Goal: Complete application form

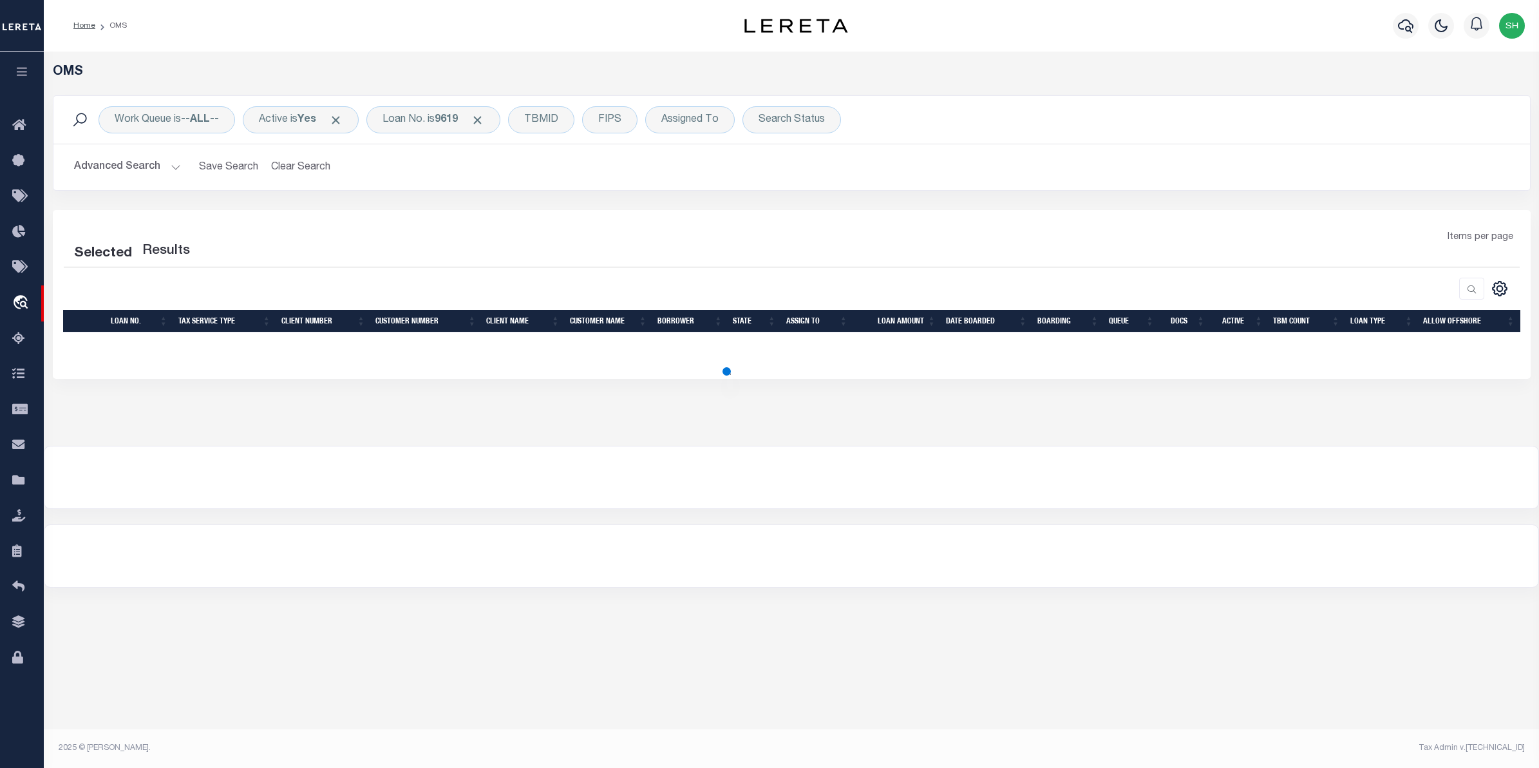
select select "200"
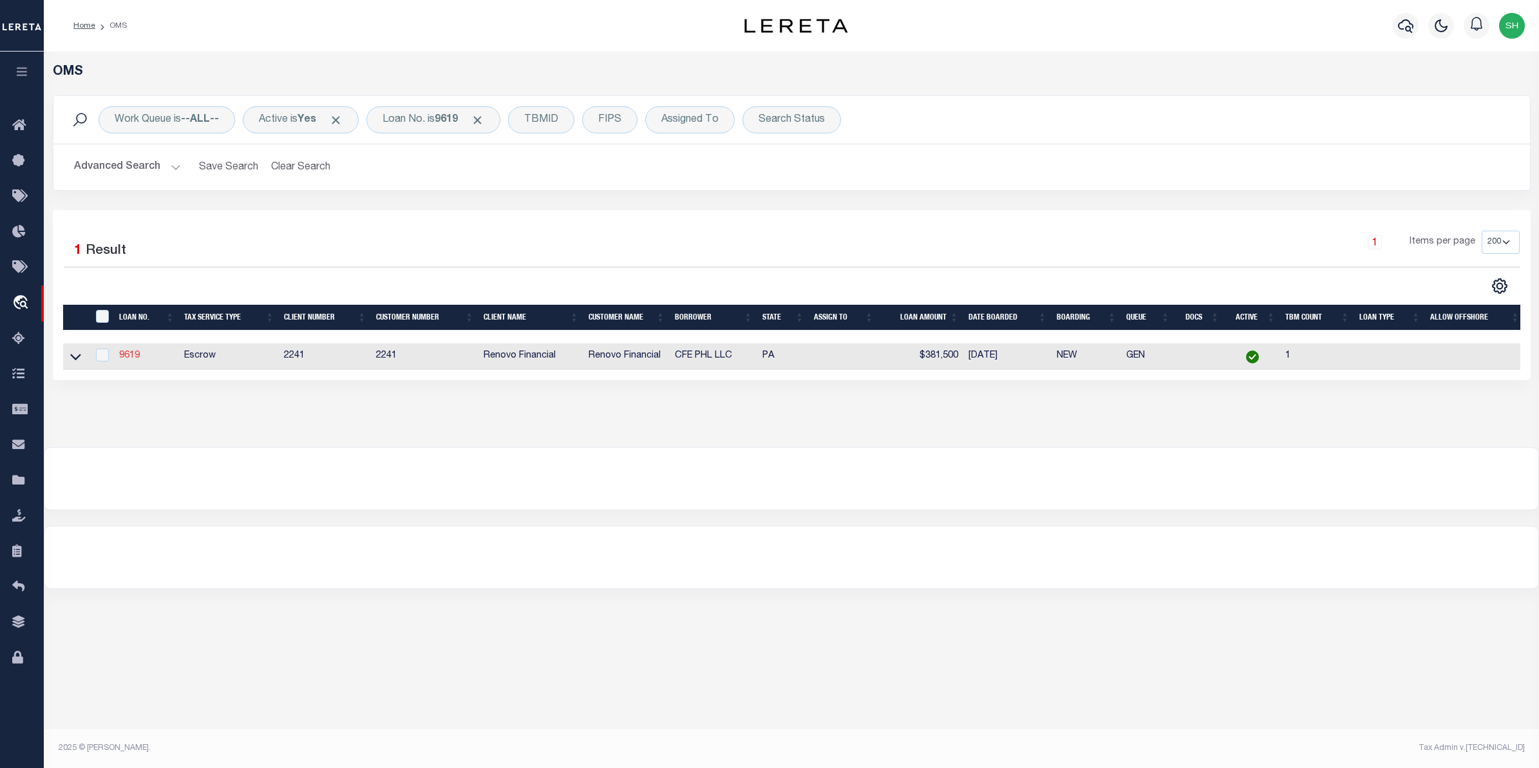
click at [129, 352] on link "9619" at bounding box center [129, 355] width 21 height 9
type input "9619"
type input "CFE PHL LLC"
select select
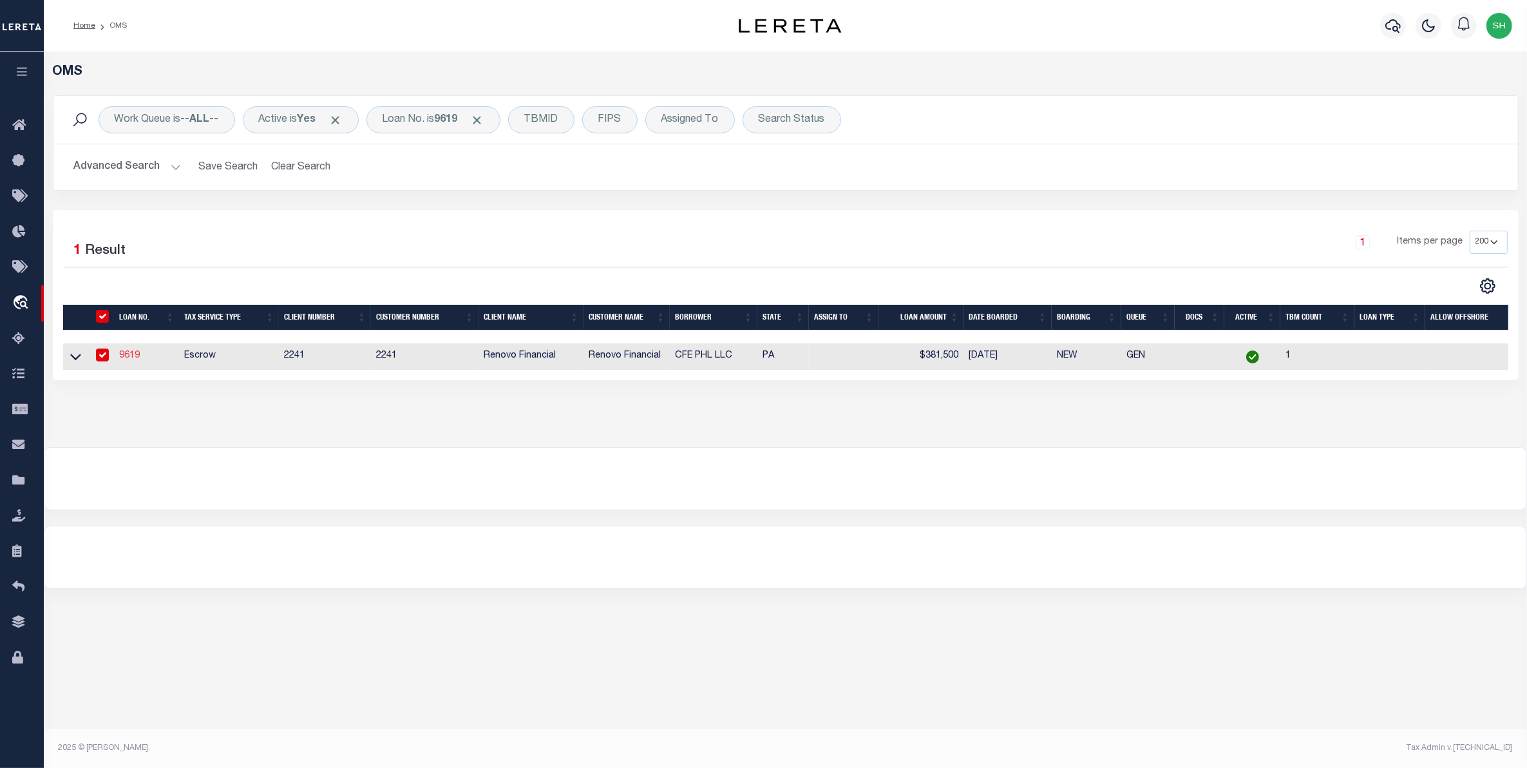
type input "[STREET_ADDRESS]"
type input "[GEOGRAPHIC_DATA] [GEOGRAPHIC_DATA] 19143"
select select "Escrow"
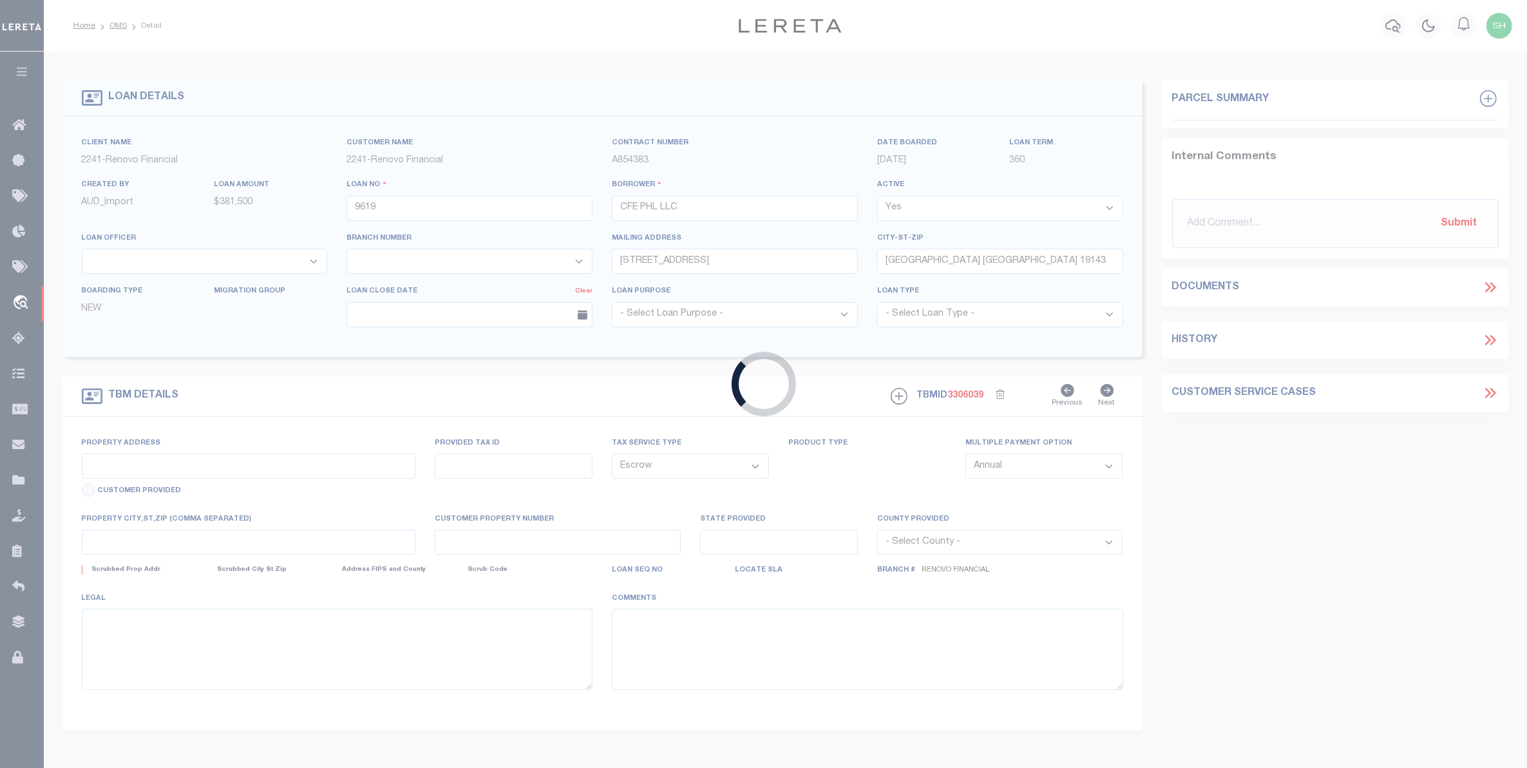
type input "[STREET_ADDRESS]"
select select
type input "[GEOGRAPHIC_DATA], [GEOGRAPHIC_DATA] 19143"
type input "a0k8Y00000dDw7b"
type input "PA"
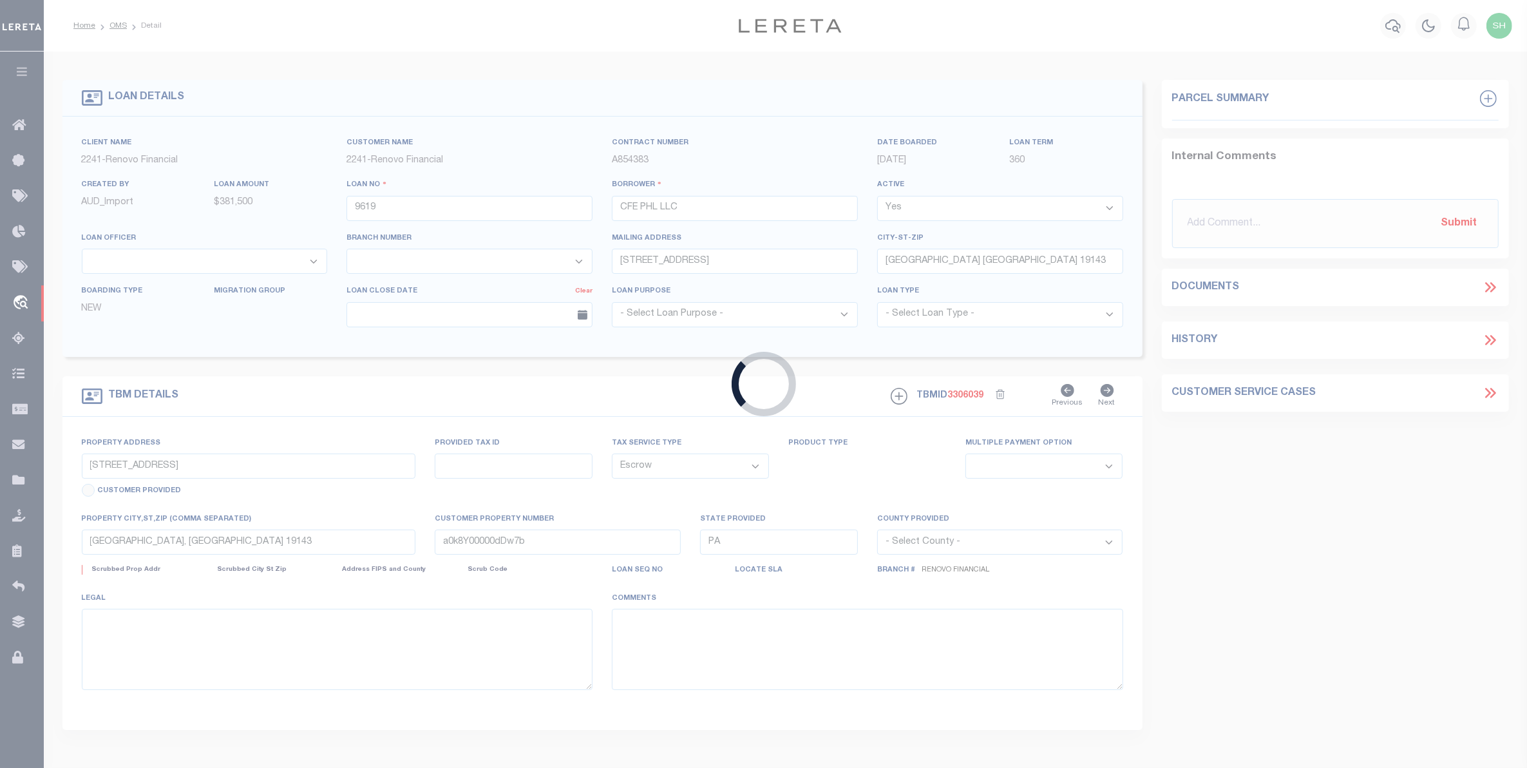
select select
type textarea "LEGAL REQUIRED"
select select "25066"
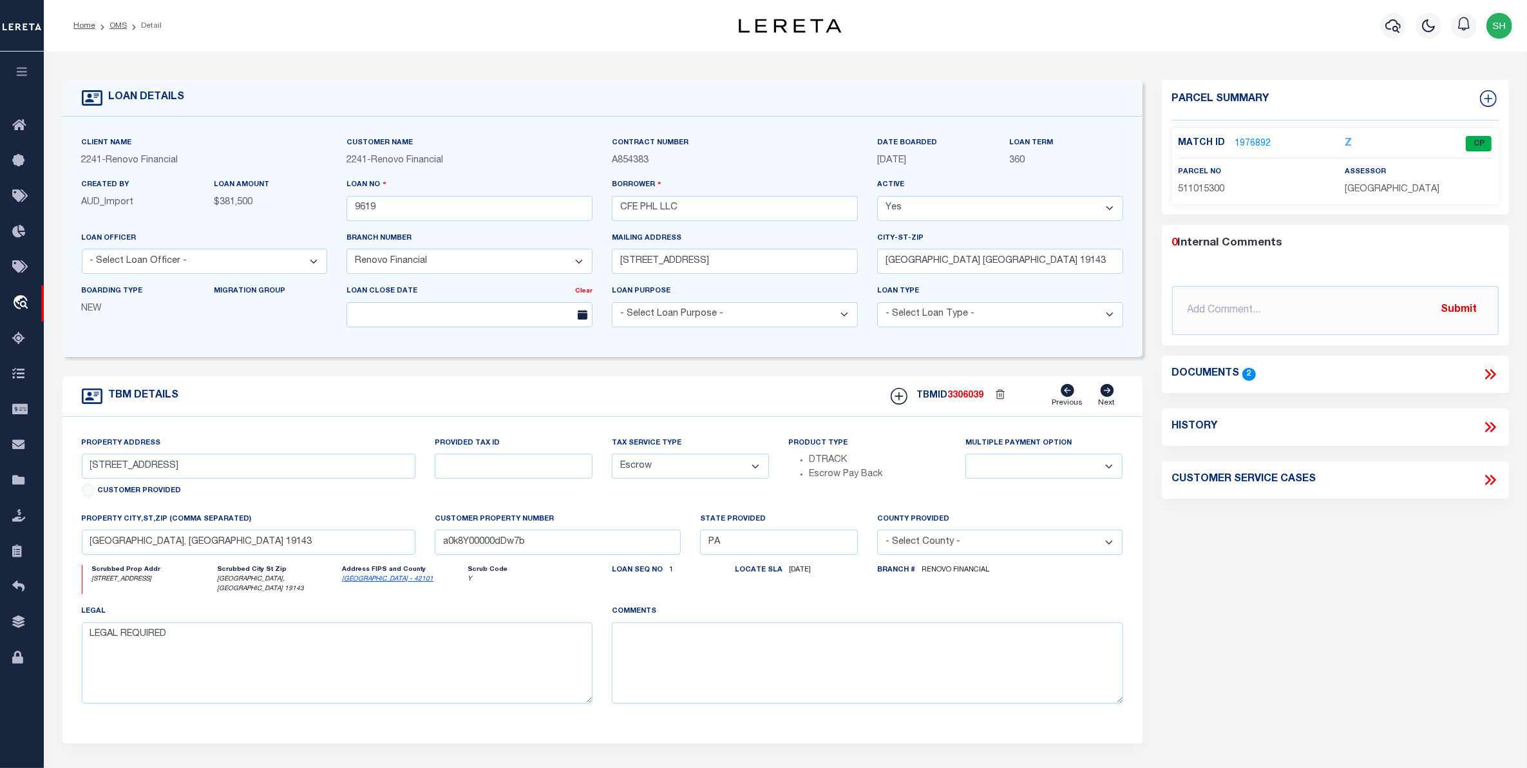
click at [1219, 614] on div "Parcel Summary Match ID 1976892 Z parcel no 511015300 assessor 0" at bounding box center [1335, 436] width 366 height 713
